Goal: Task Accomplishment & Management: Use online tool/utility

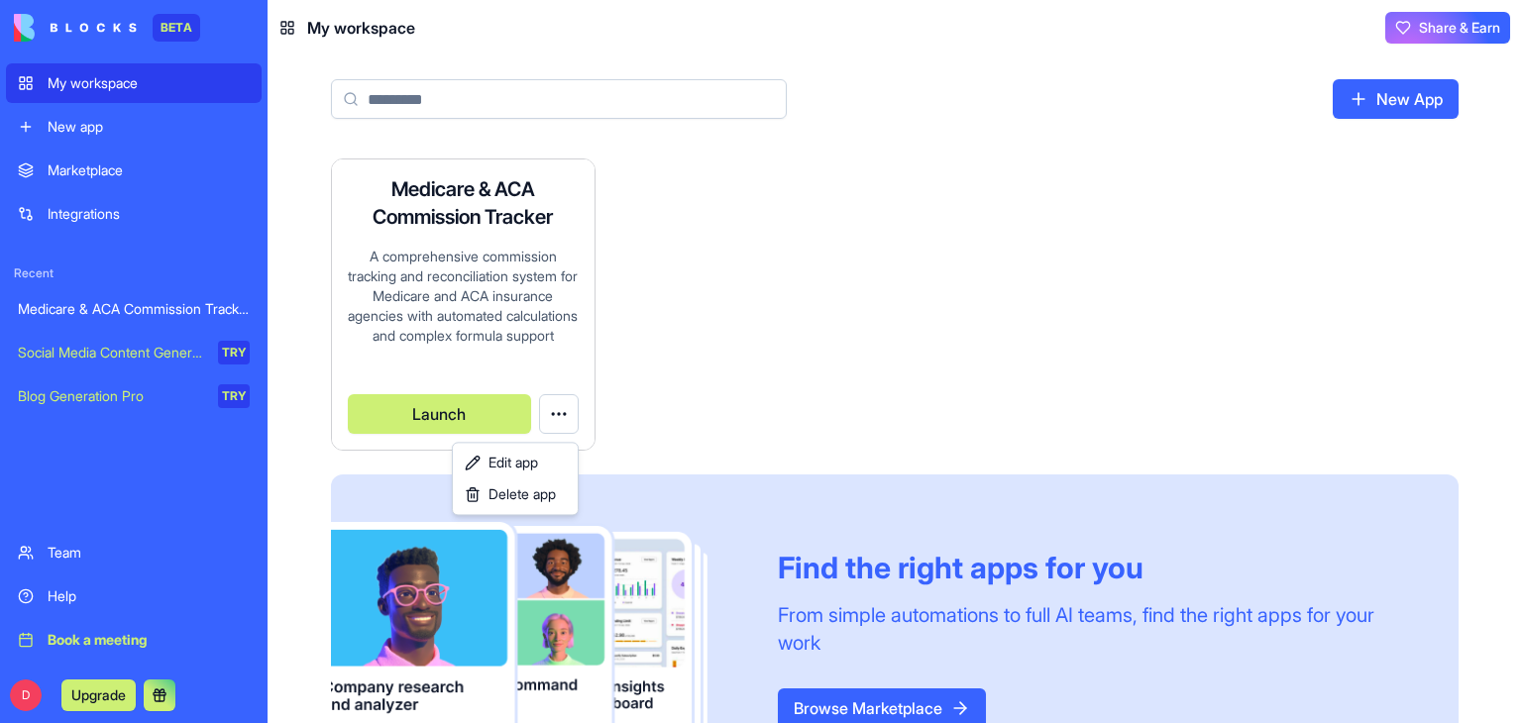
click at [562, 409] on html "BETA My workspace New app Marketplace Integrations Recent Medicare & ACA Commis…" at bounding box center [761, 361] width 1522 height 723
click at [423, 408] on html "BETA My workspace New app Marketplace Integrations Recent Medicare & ACA Commis…" at bounding box center [761, 361] width 1522 height 723
click at [449, 416] on button "Launch" at bounding box center [439, 414] width 183 height 40
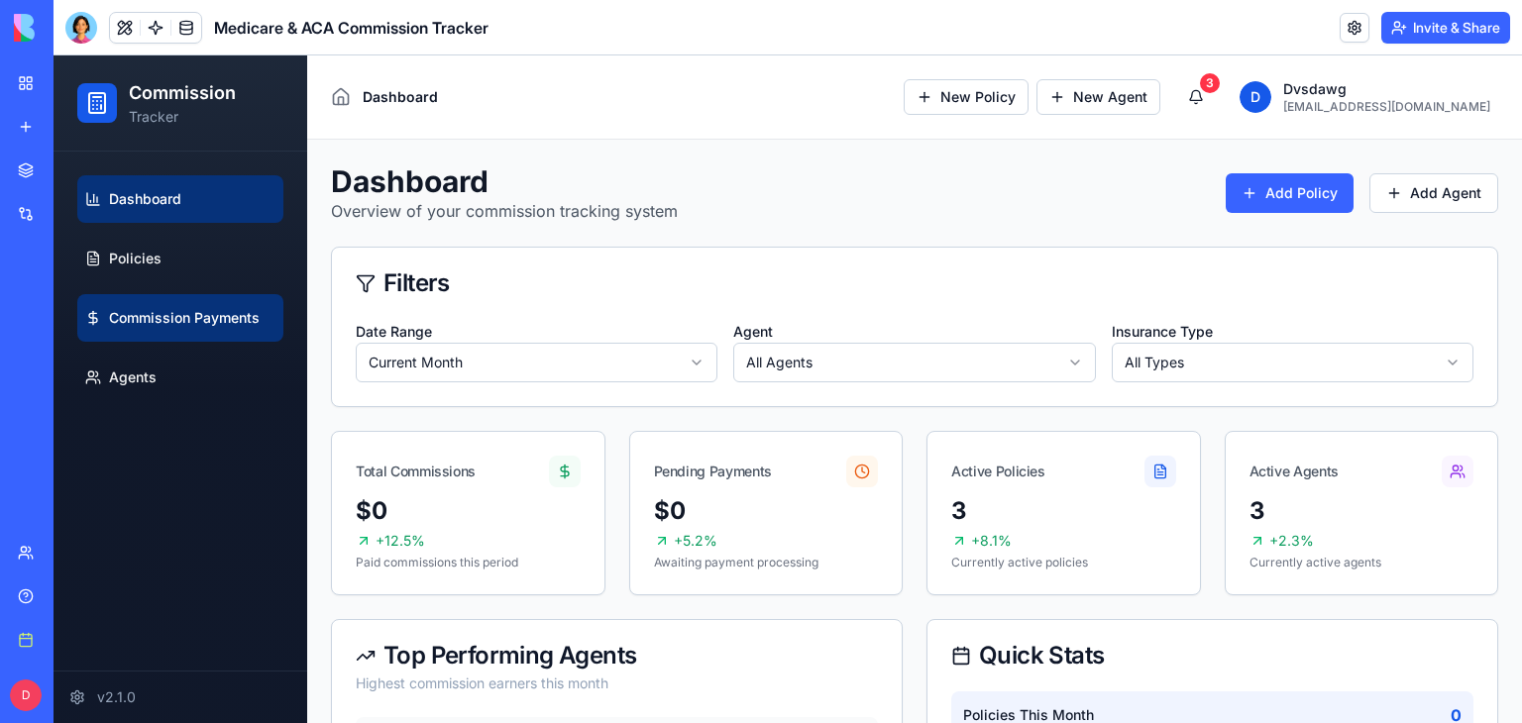
click at [197, 318] on span "Commission Payments" at bounding box center [184, 318] width 151 height 20
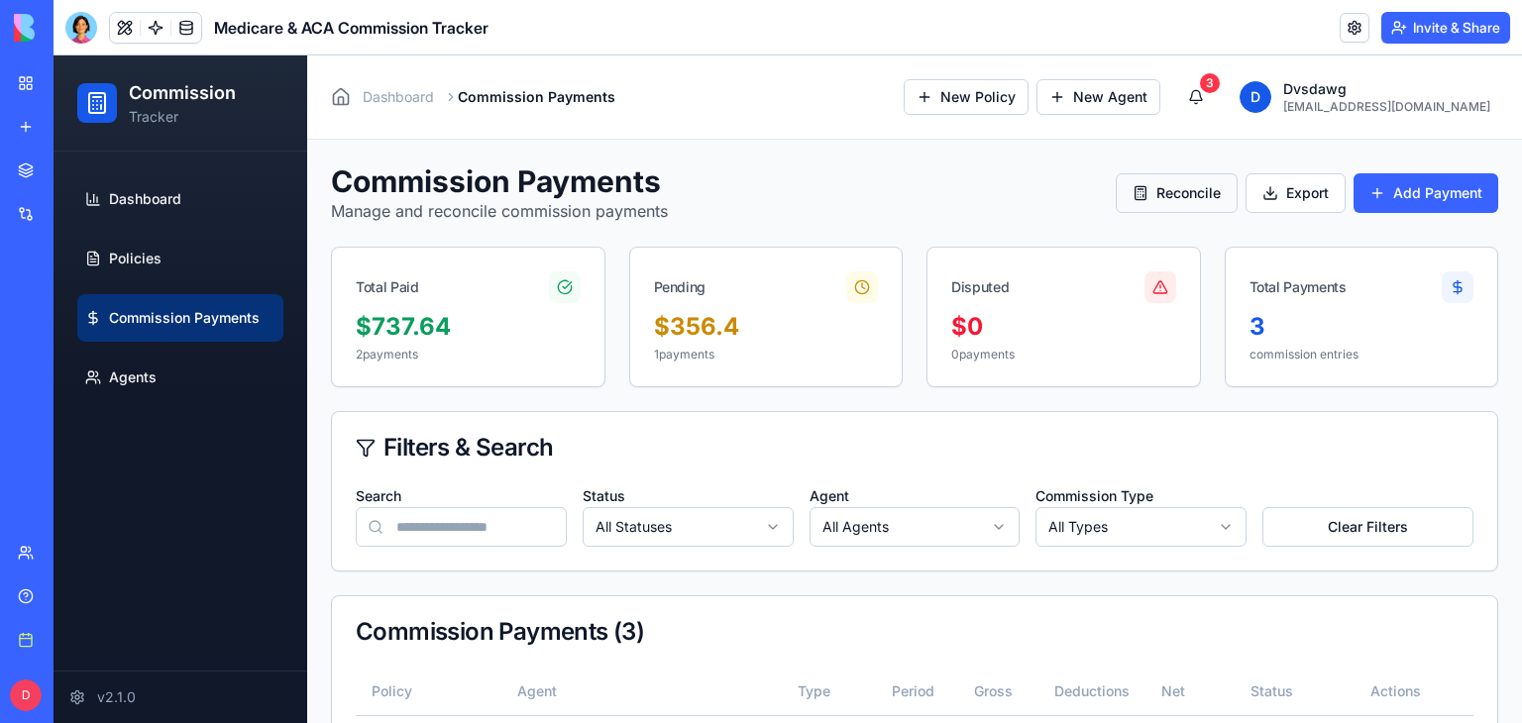
click at [1174, 196] on button "Reconcile" at bounding box center [1177, 193] width 122 height 40
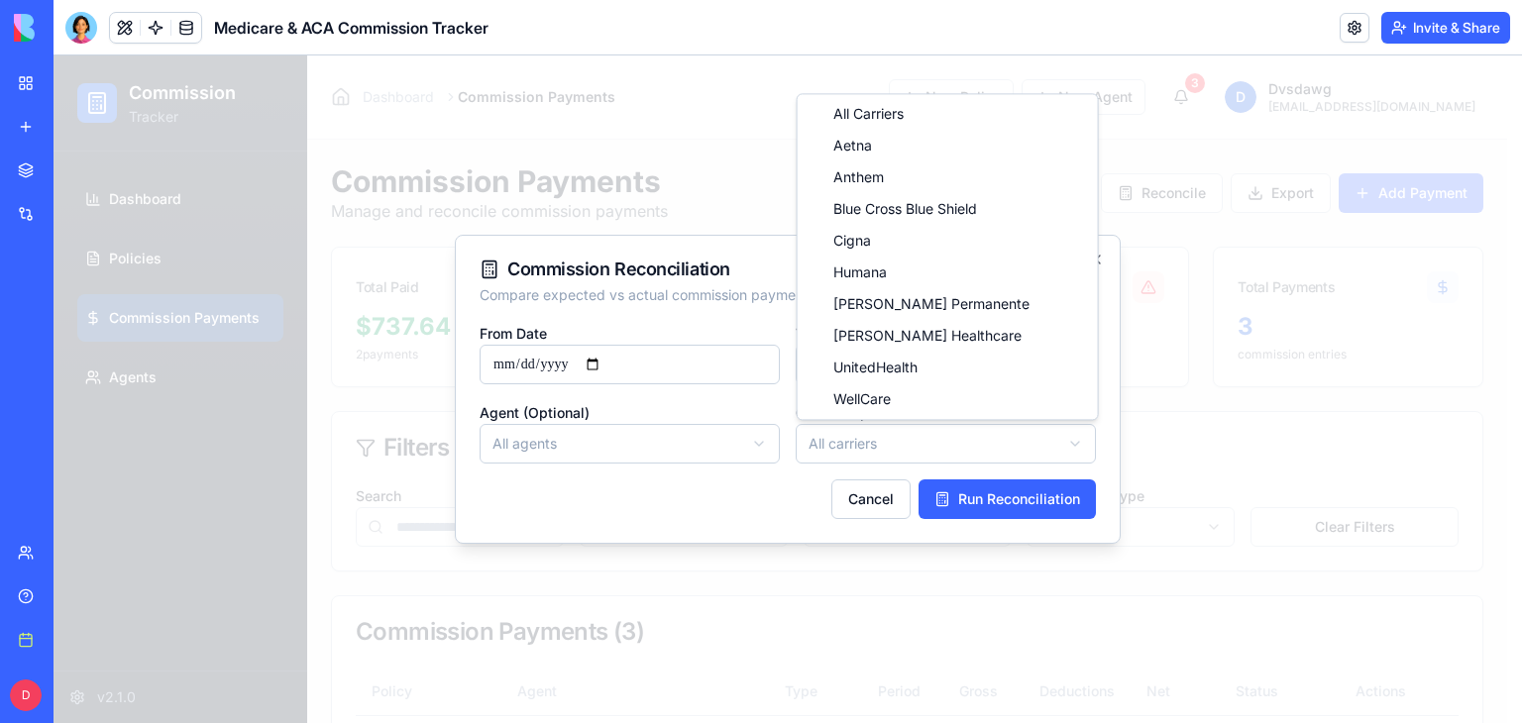
click at [1072, 441] on body "**********" at bounding box center [781, 541] width 1454 height 973
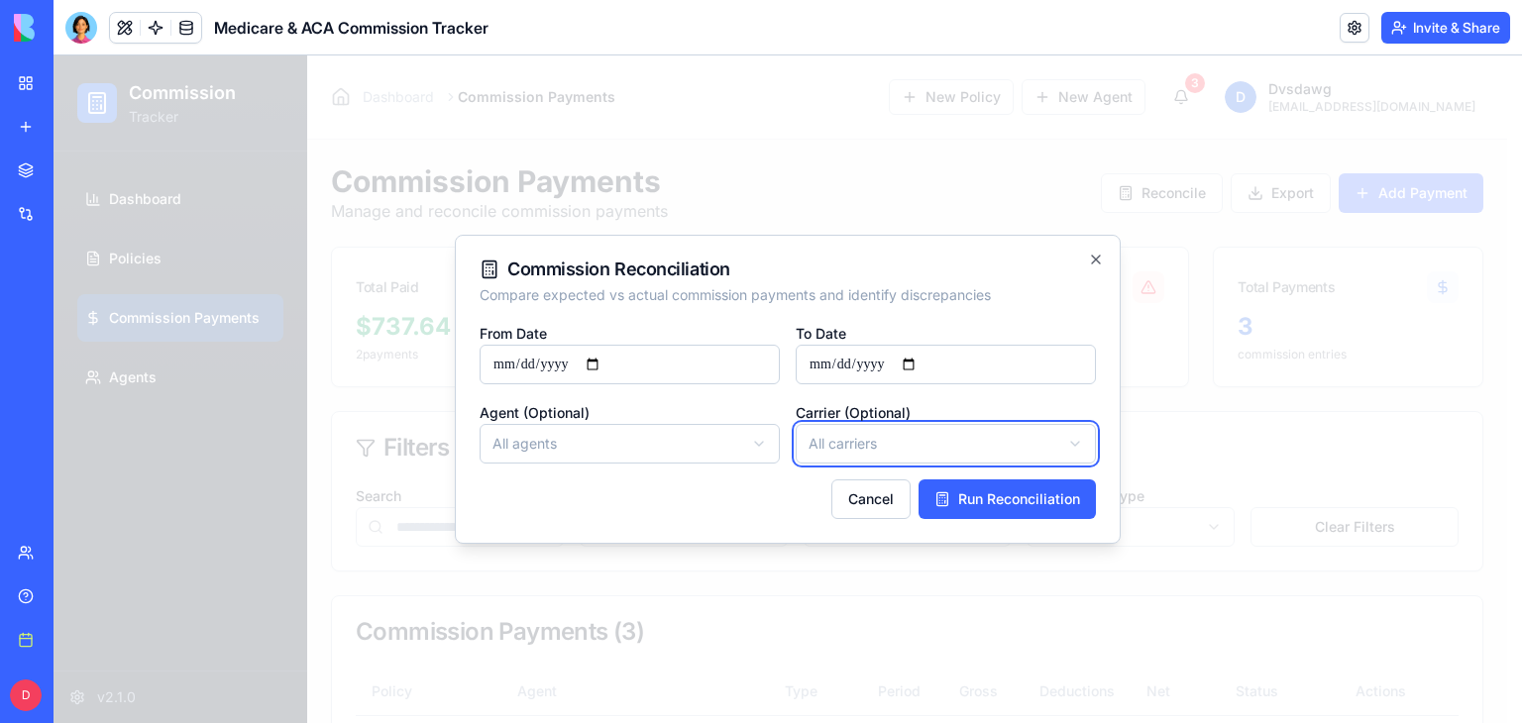
click at [671, 165] on div at bounding box center [788, 389] width 1469 height 668
click at [861, 495] on button "Cancel" at bounding box center [870, 500] width 79 height 40
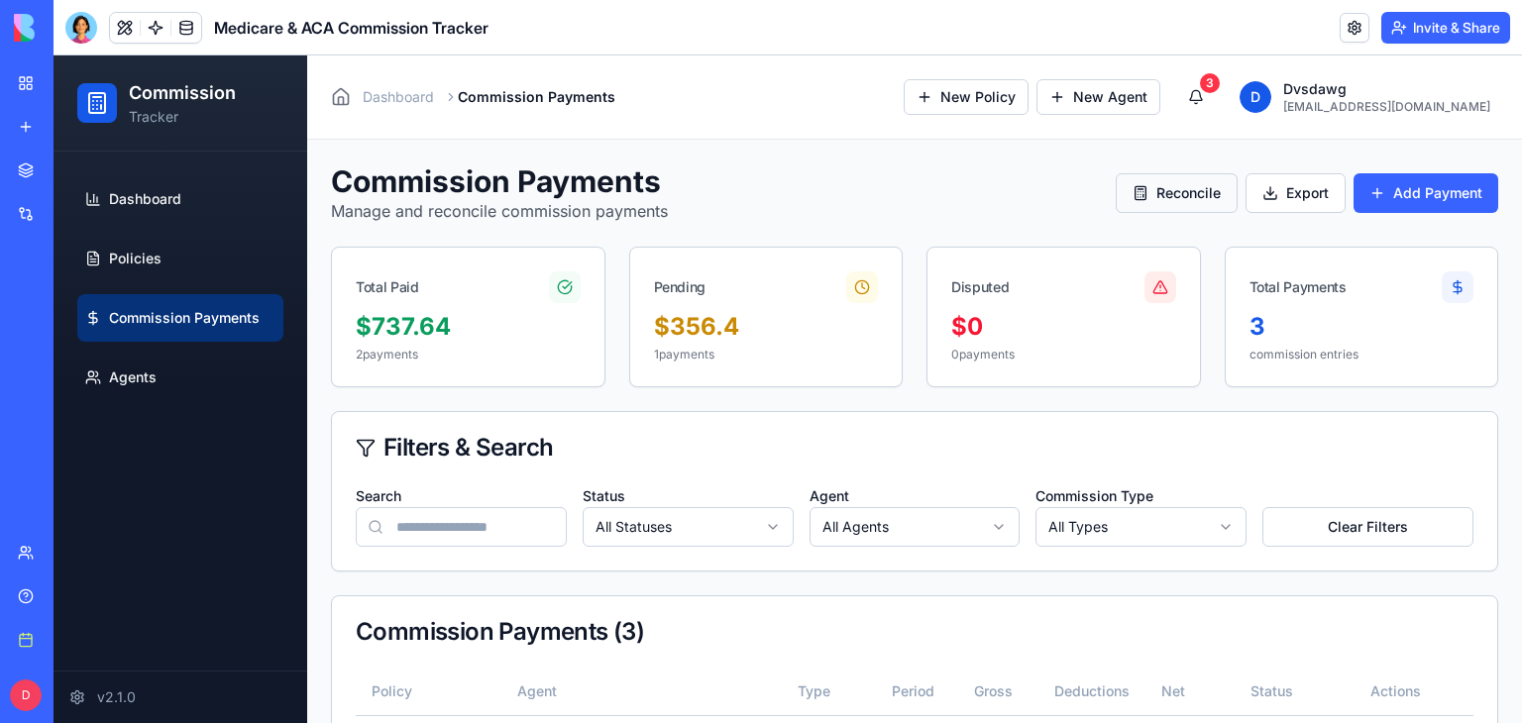
click at [1168, 192] on button "Reconcile" at bounding box center [1177, 193] width 122 height 40
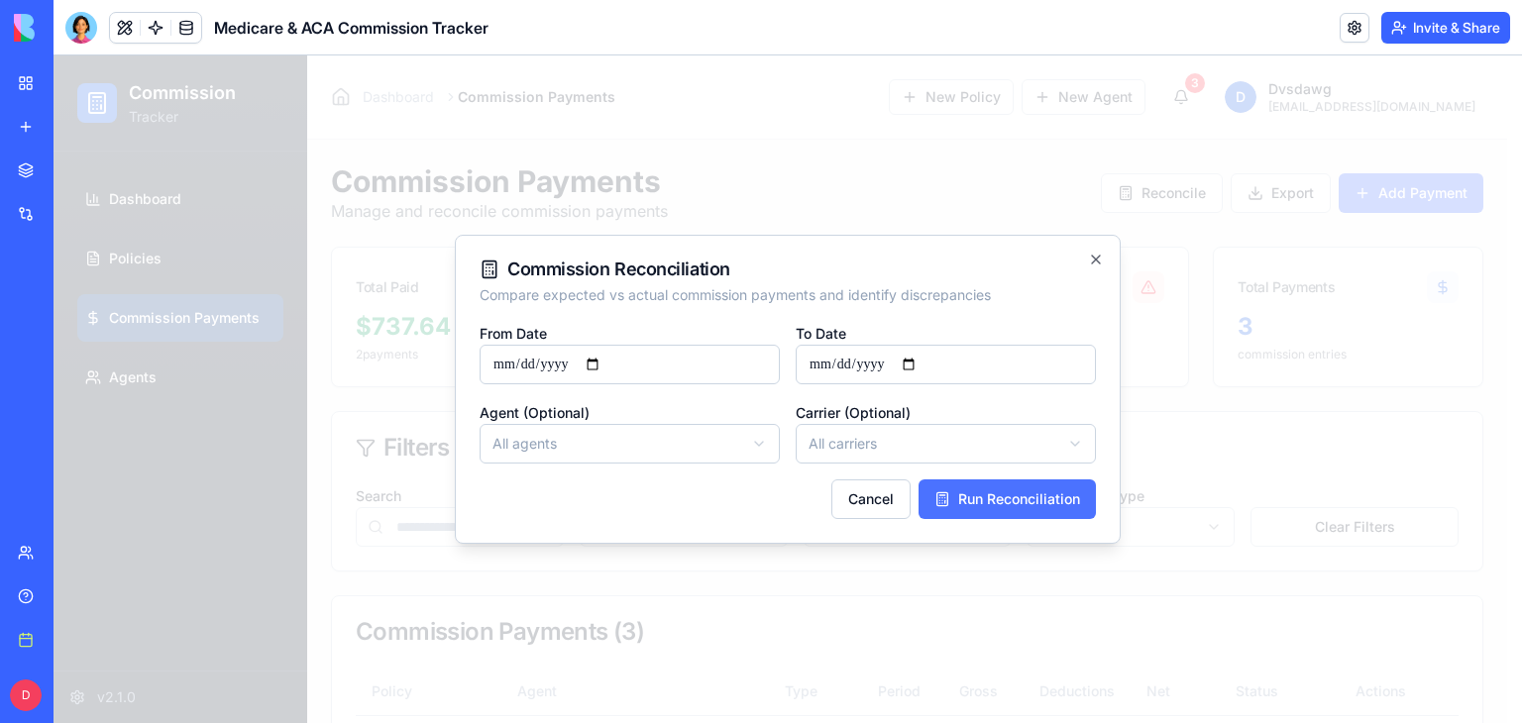
click at [1022, 507] on button "Run Reconciliation" at bounding box center [1007, 500] width 177 height 40
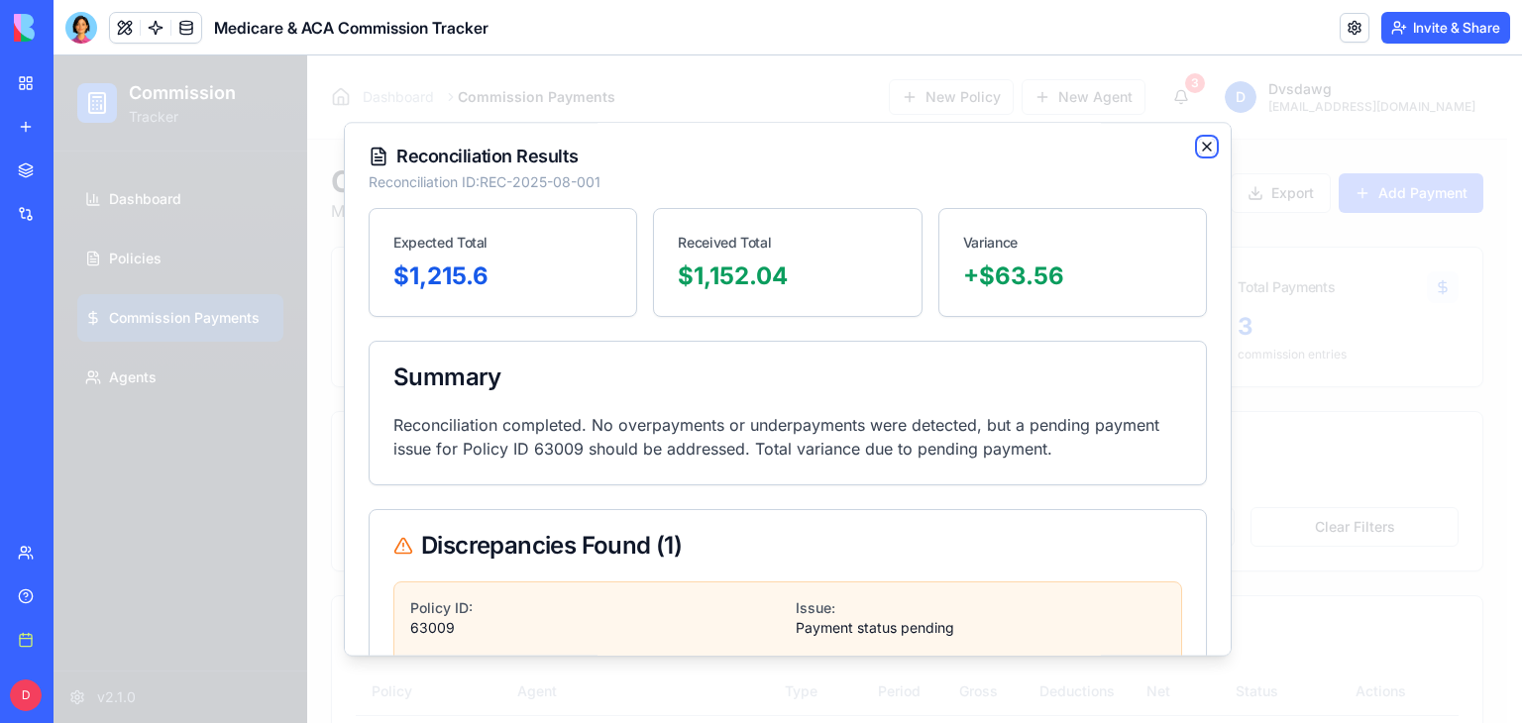
click at [1199, 142] on icon "button" at bounding box center [1207, 147] width 16 height 16
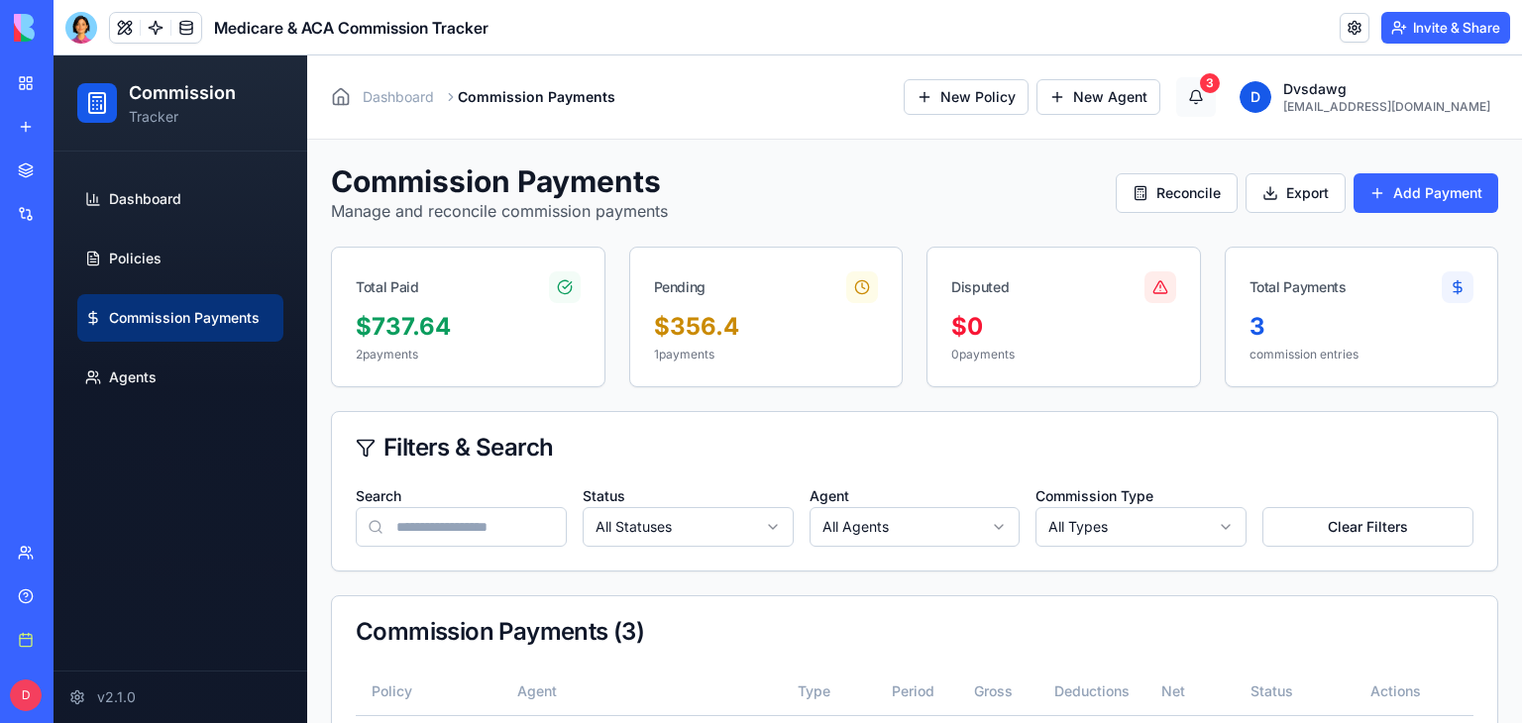
click at [1216, 99] on button "3" at bounding box center [1196, 97] width 40 height 40
click at [1220, 81] on div "3" at bounding box center [1210, 83] width 20 height 20
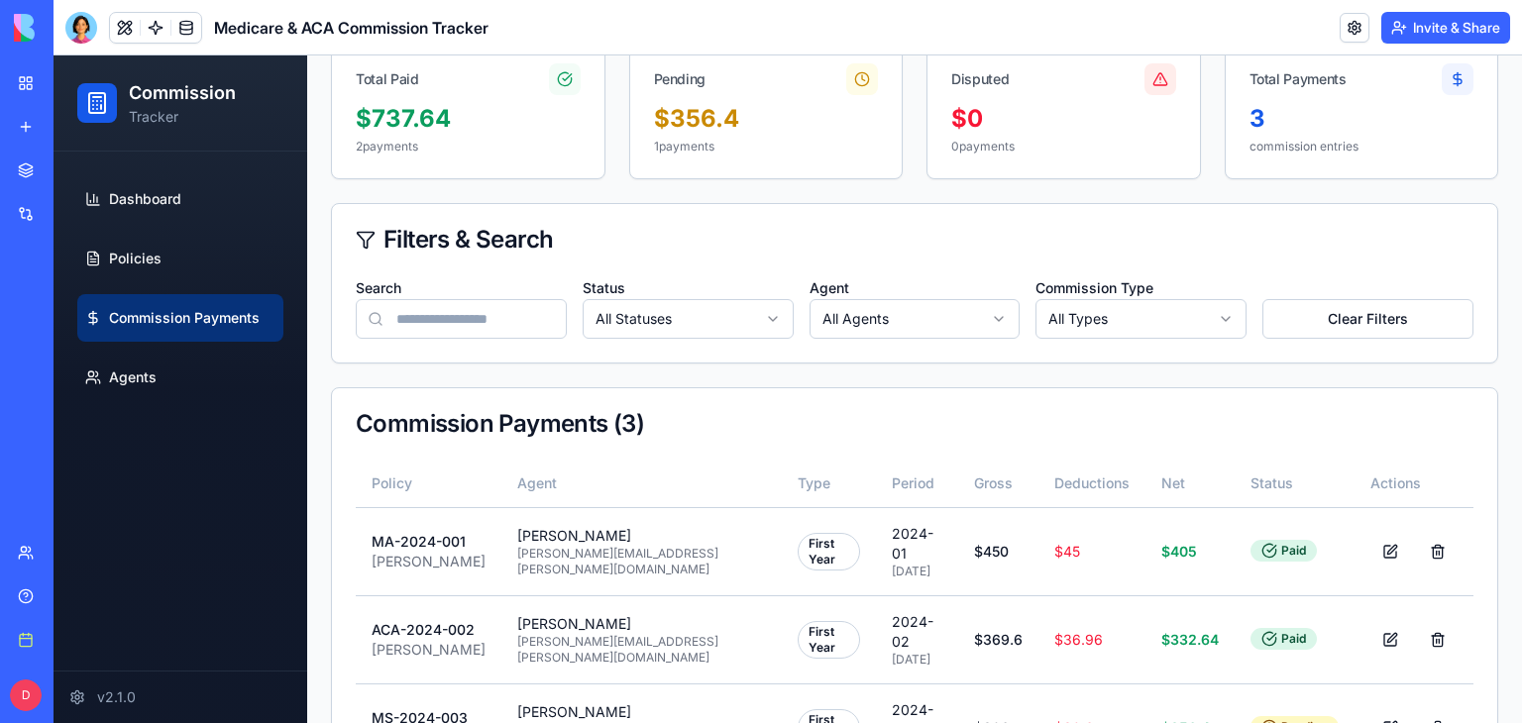
scroll to position [255, 0]
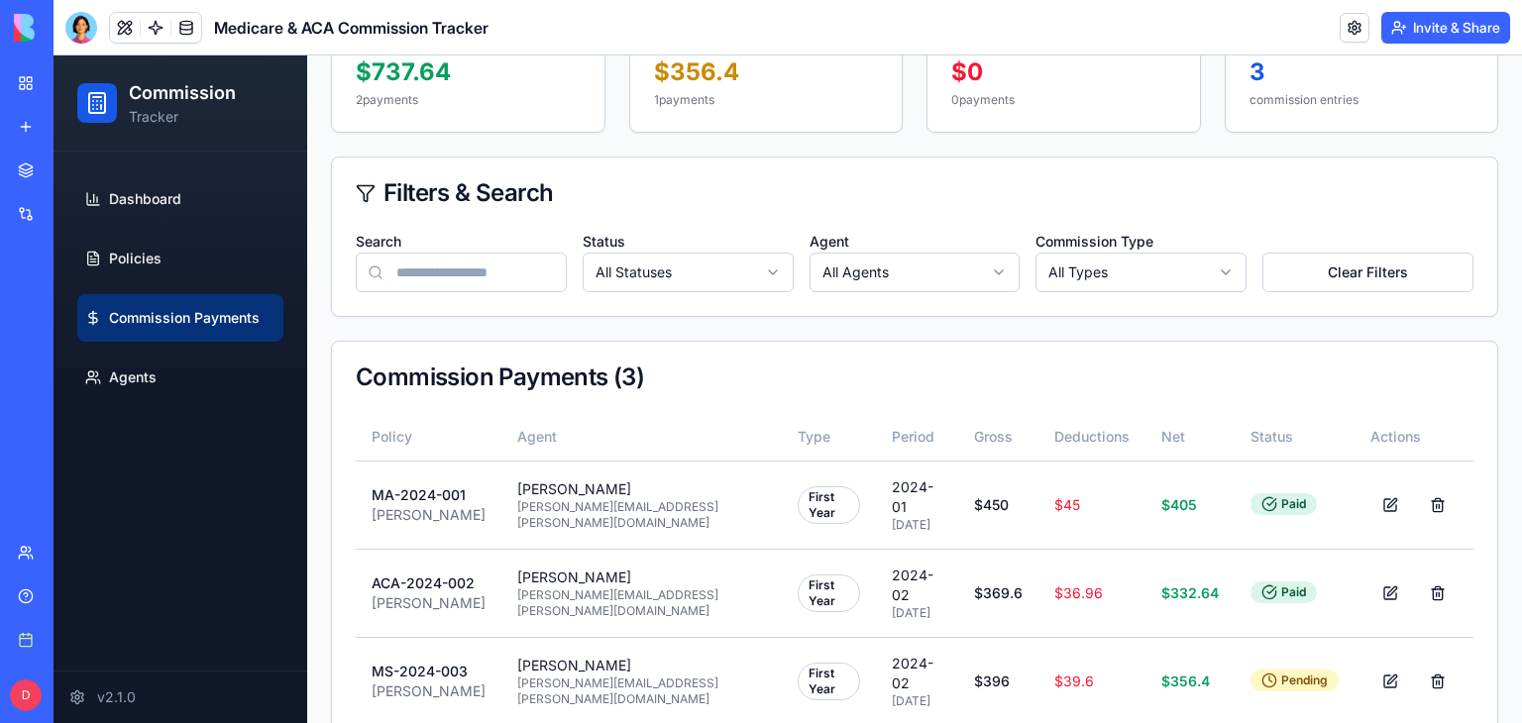
click at [1191, 273] on html "Commission Tracker Dashboard Policies Commission Payments Agents v2.1.0 Toggle …" at bounding box center [788, 287] width 1469 height 973
click at [1215, 336] on div "Commission Payments Manage and reconcile commission payments Reconcile Export A…" at bounding box center [914, 329] width 1167 height 841
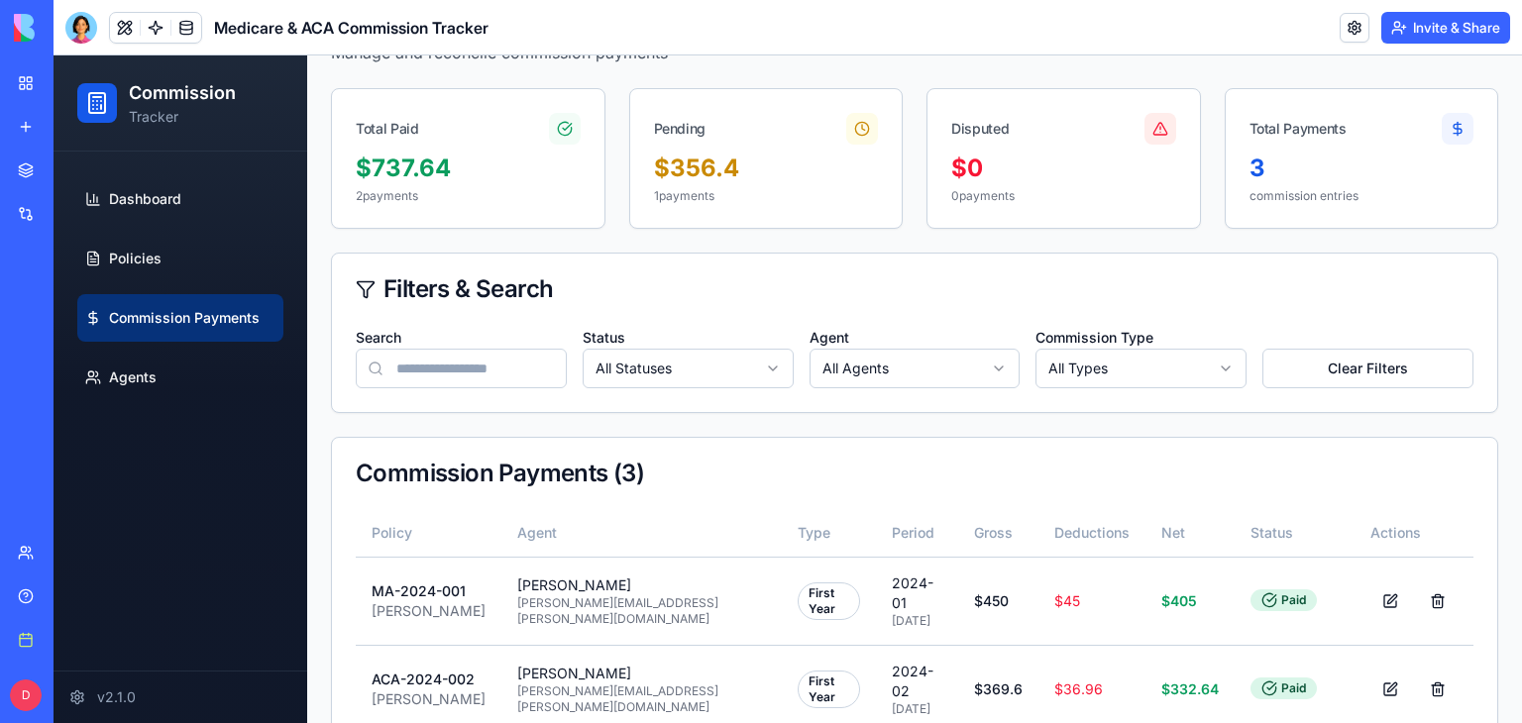
scroll to position [0, 0]
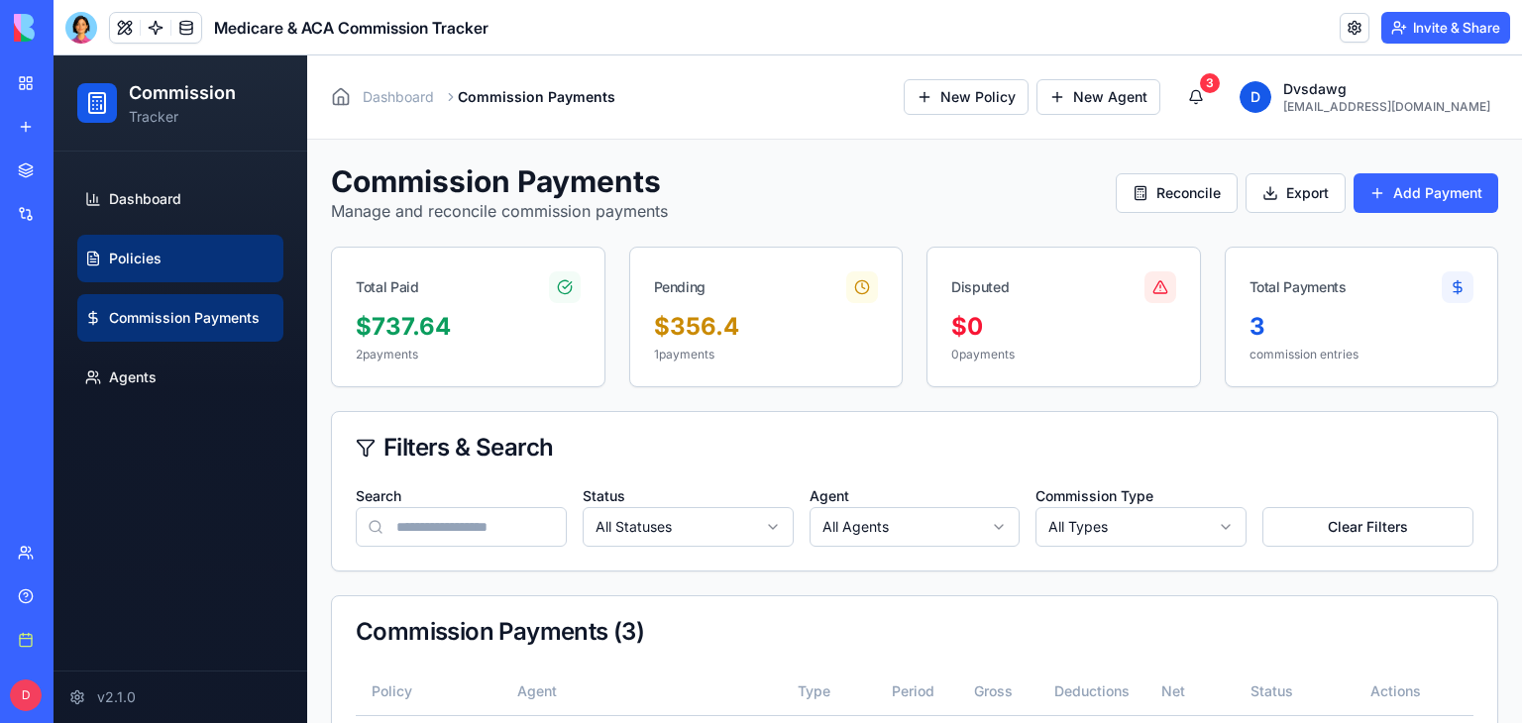
click at [141, 252] on span "Policies" at bounding box center [135, 259] width 53 height 20
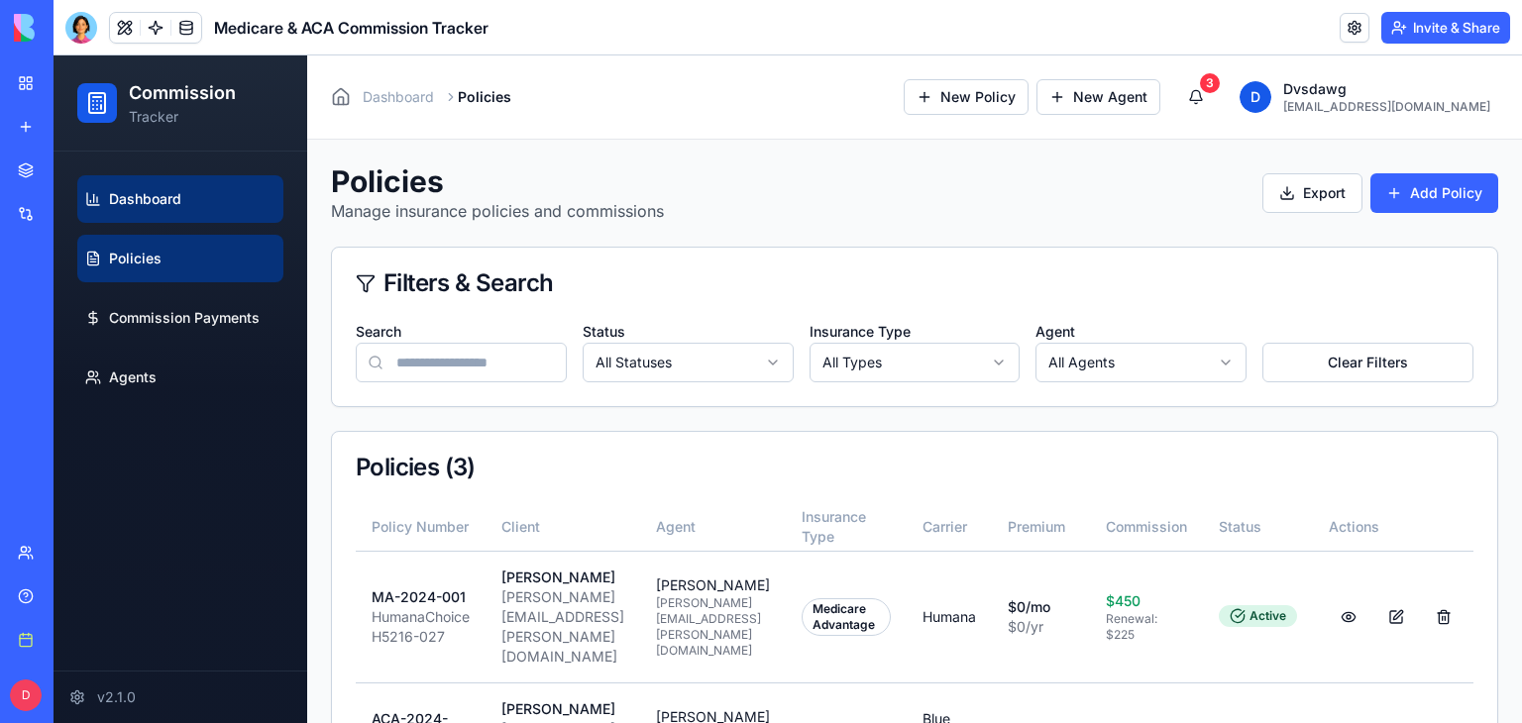
click at [158, 202] on span "Dashboard" at bounding box center [145, 199] width 72 height 20
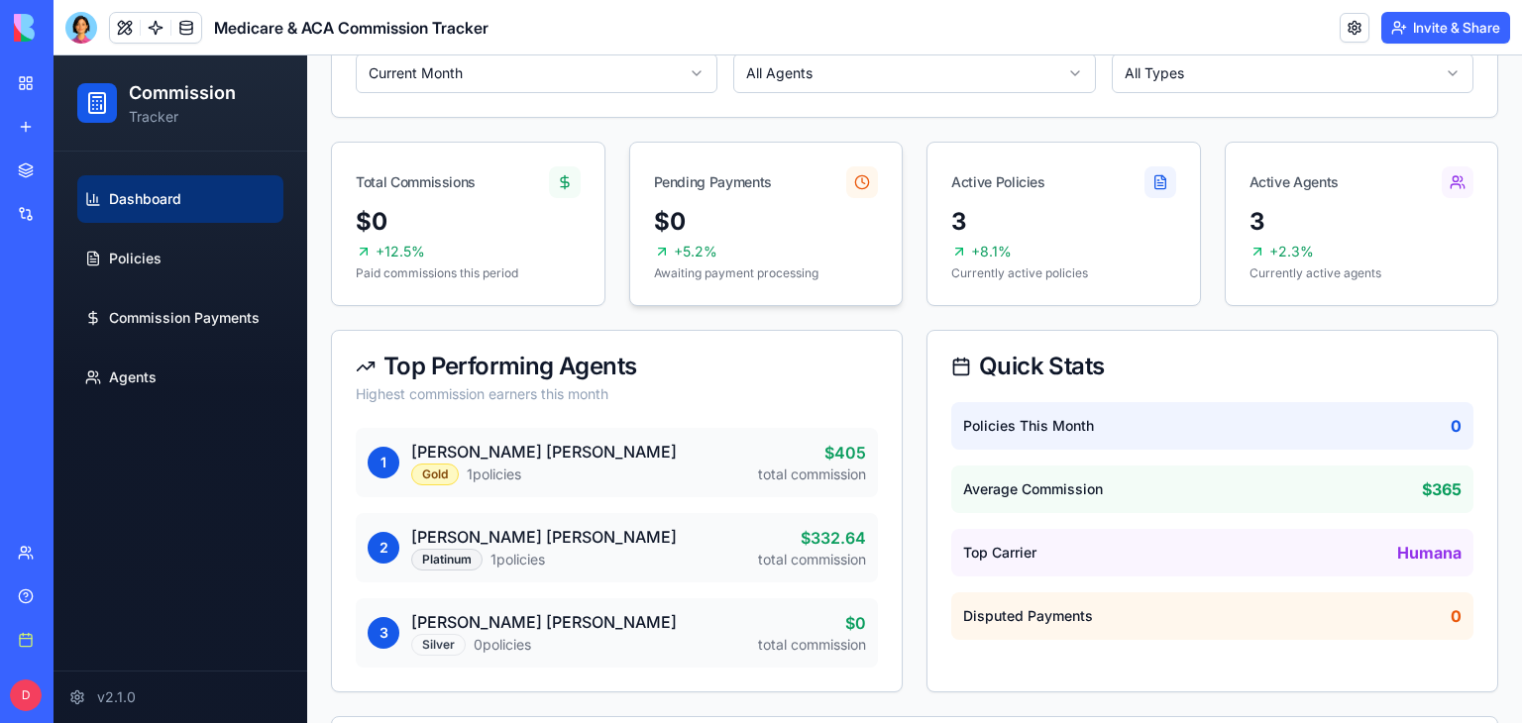
scroll to position [187, 0]
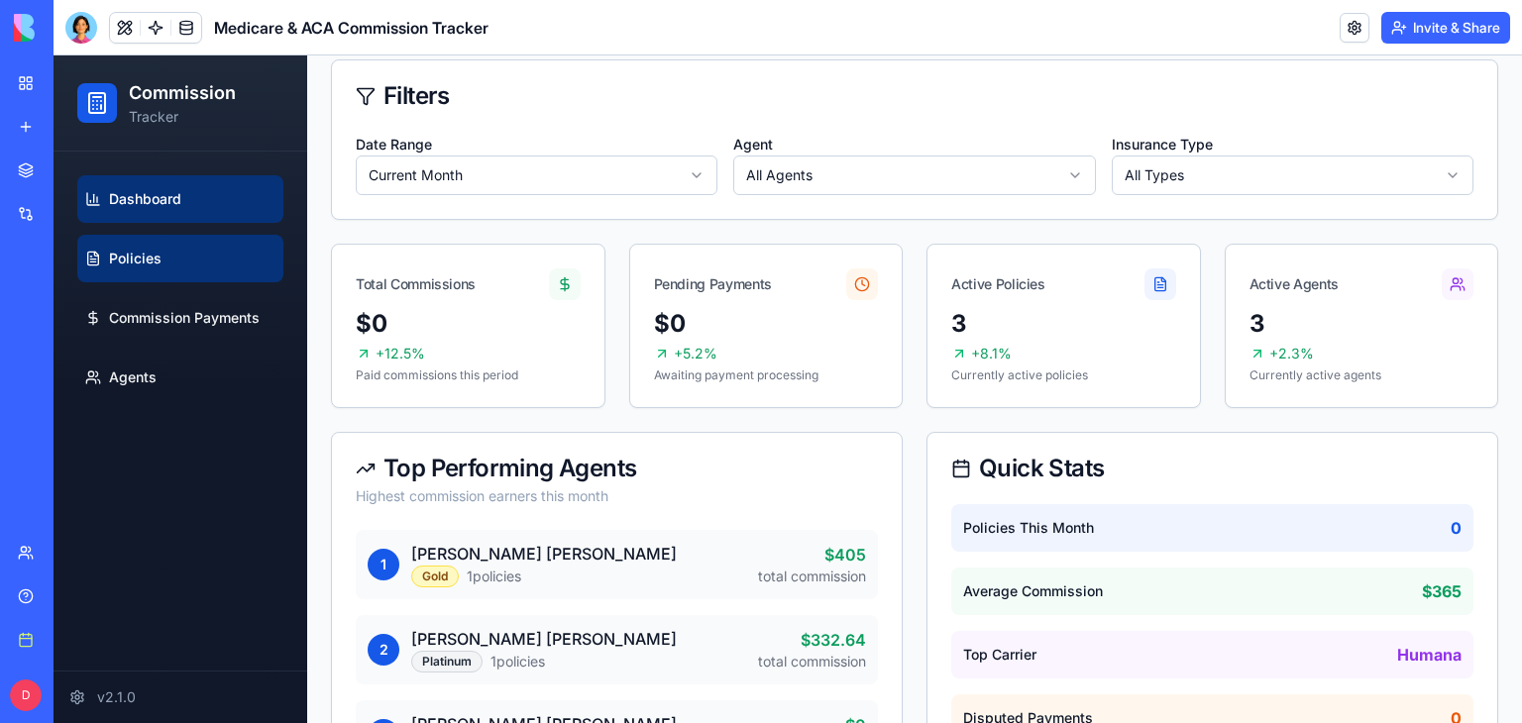
click at [133, 263] on span "Policies" at bounding box center [135, 259] width 53 height 20
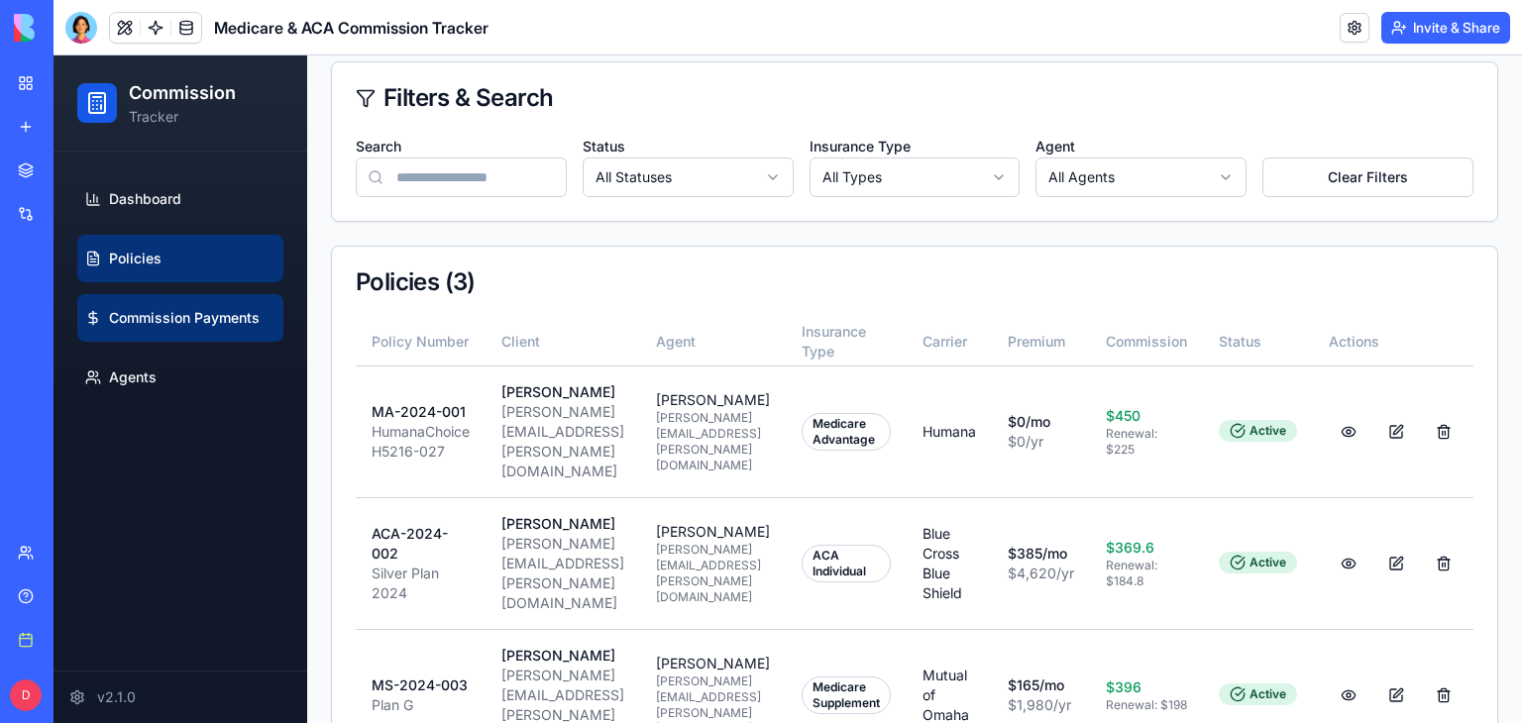
click at [157, 298] on link "Commission Payments" at bounding box center [180, 318] width 206 height 48
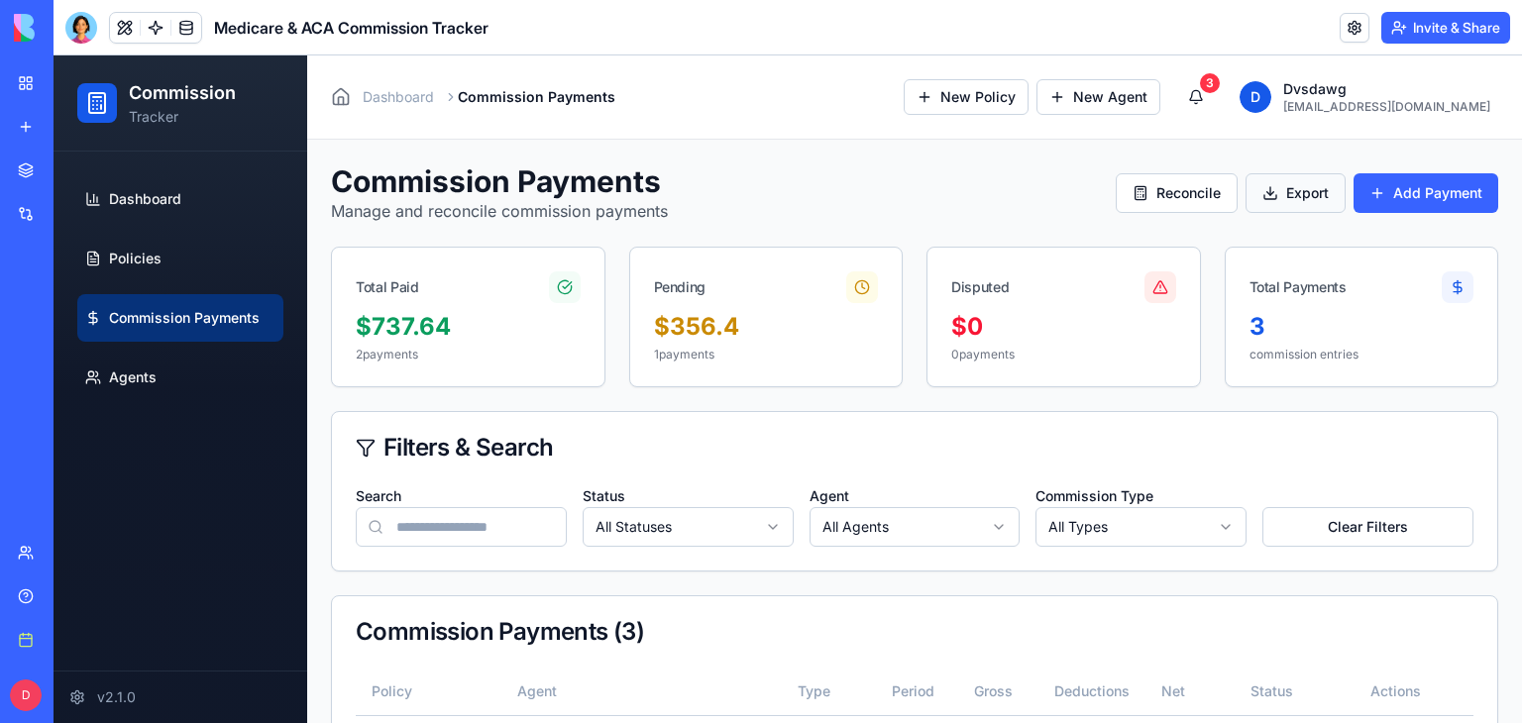
click at [1277, 192] on button "Export" at bounding box center [1296, 193] width 100 height 40
click at [1282, 200] on button "Export" at bounding box center [1296, 193] width 100 height 40
click at [1257, 190] on button "Export" at bounding box center [1296, 193] width 100 height 40
click at [1355, 34] on link at bounding box center [1355, 28] width 30 height 30
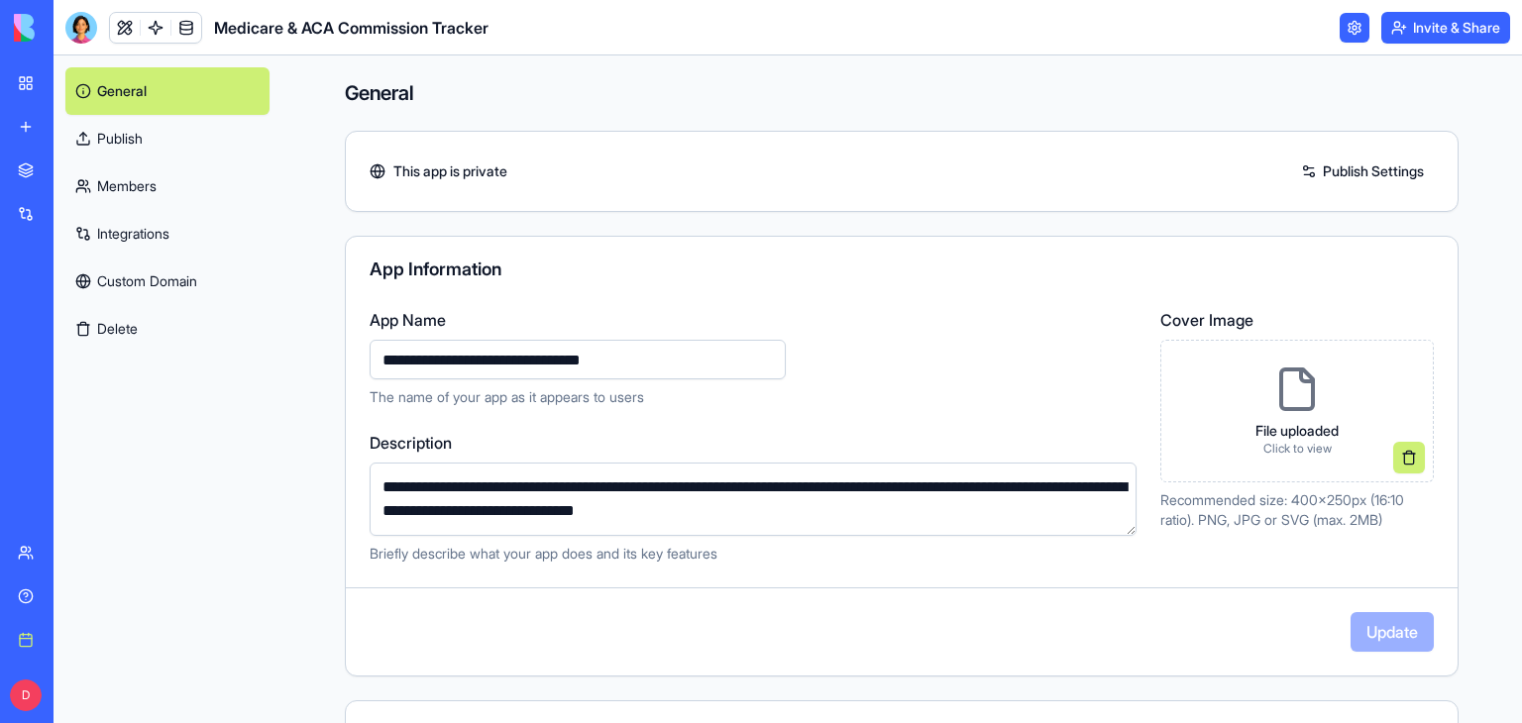
click at [139, 236] on link "Integrations" at bounding box center [167, 234] width 204 height 48
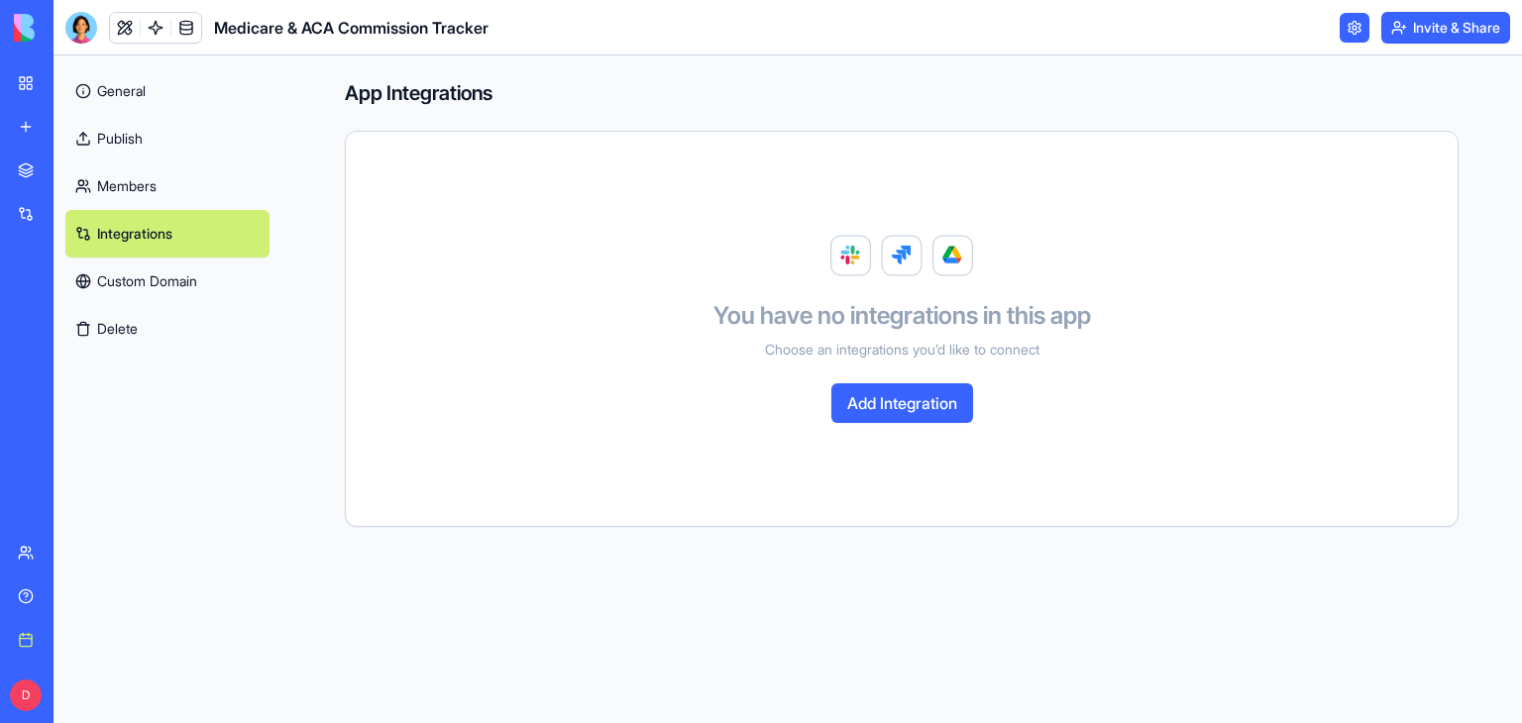
click at [912, 405] on button "Add Integration" at bounding box center [902, 403] width 142 height 40
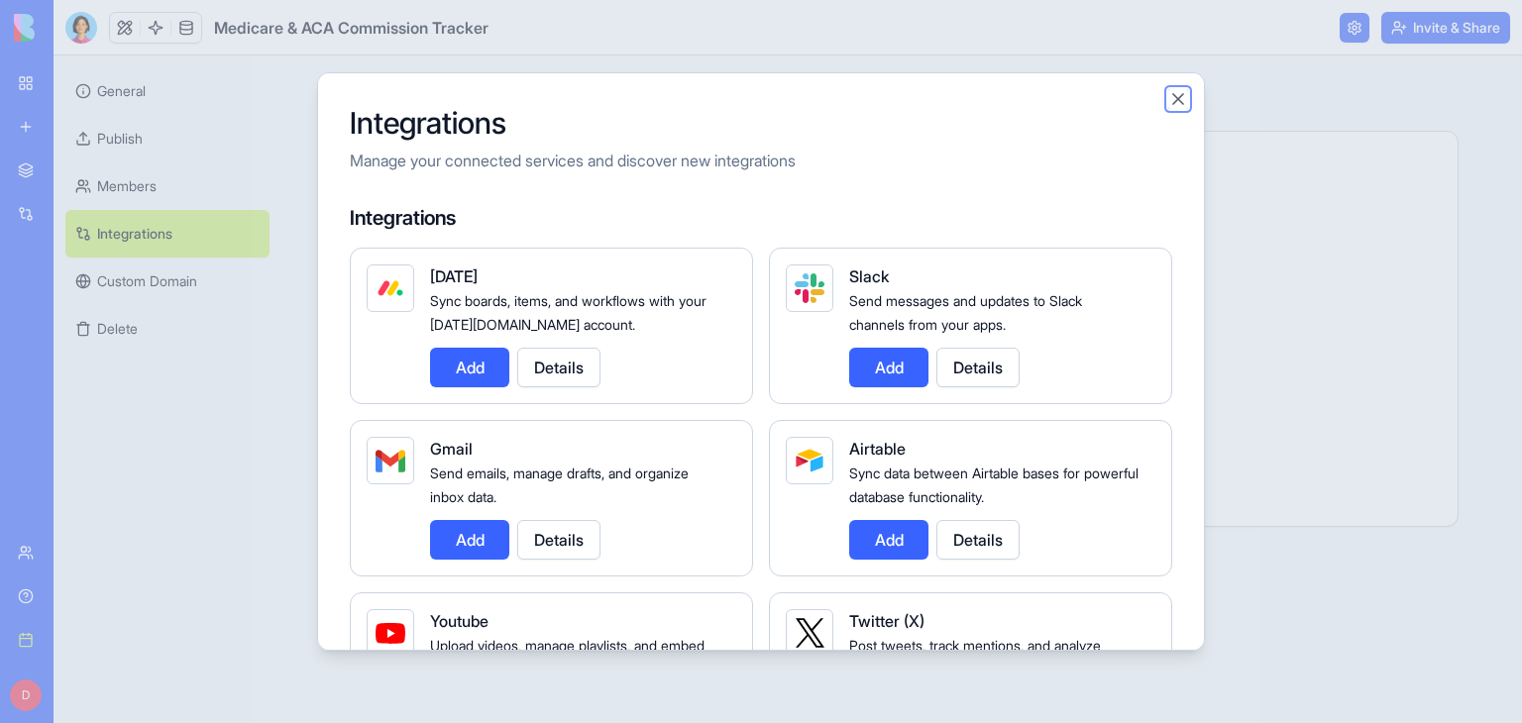
click at [1174, 97] on button "Close" at bounding box center [1178, 99] width 20 height 20
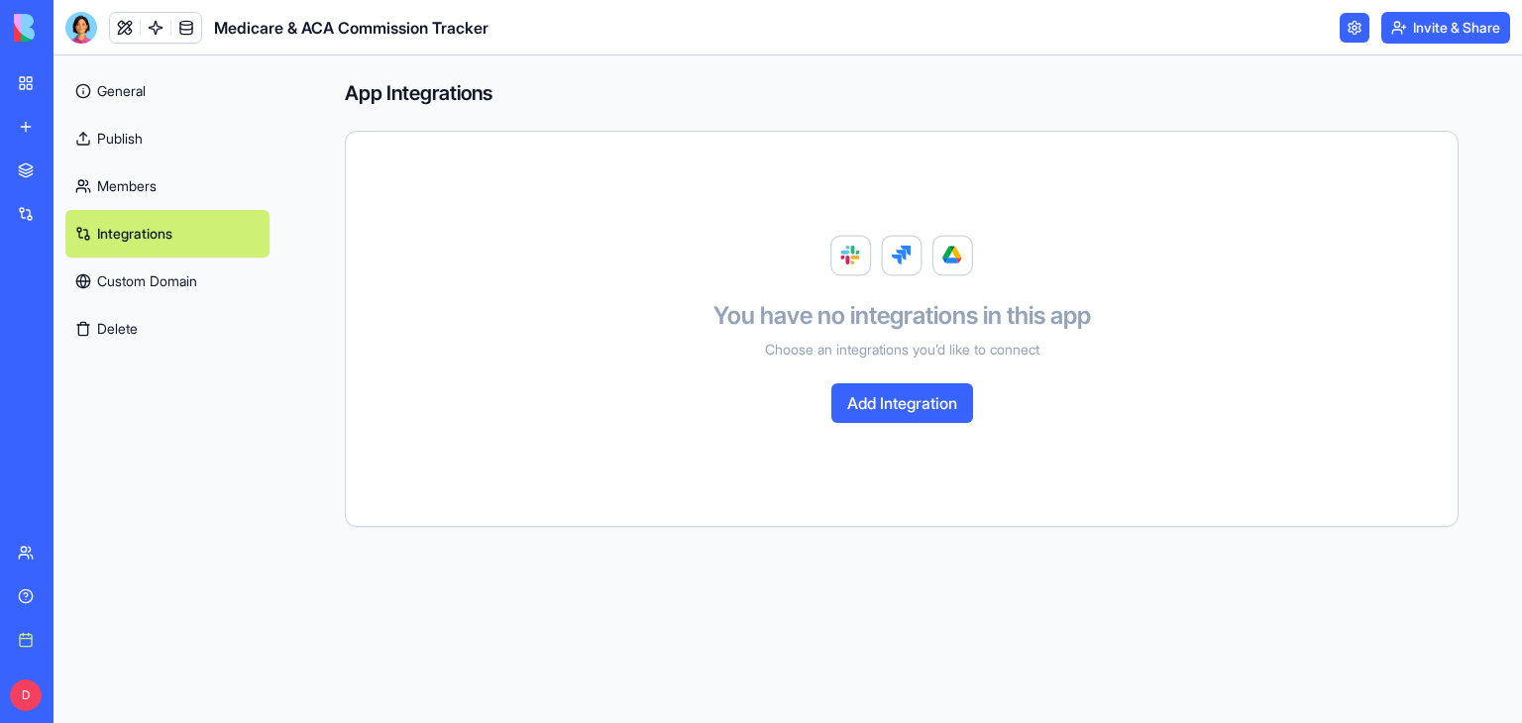
click at [1347, 23] on link at bounding box center [1355, 28] width 30 height 30
